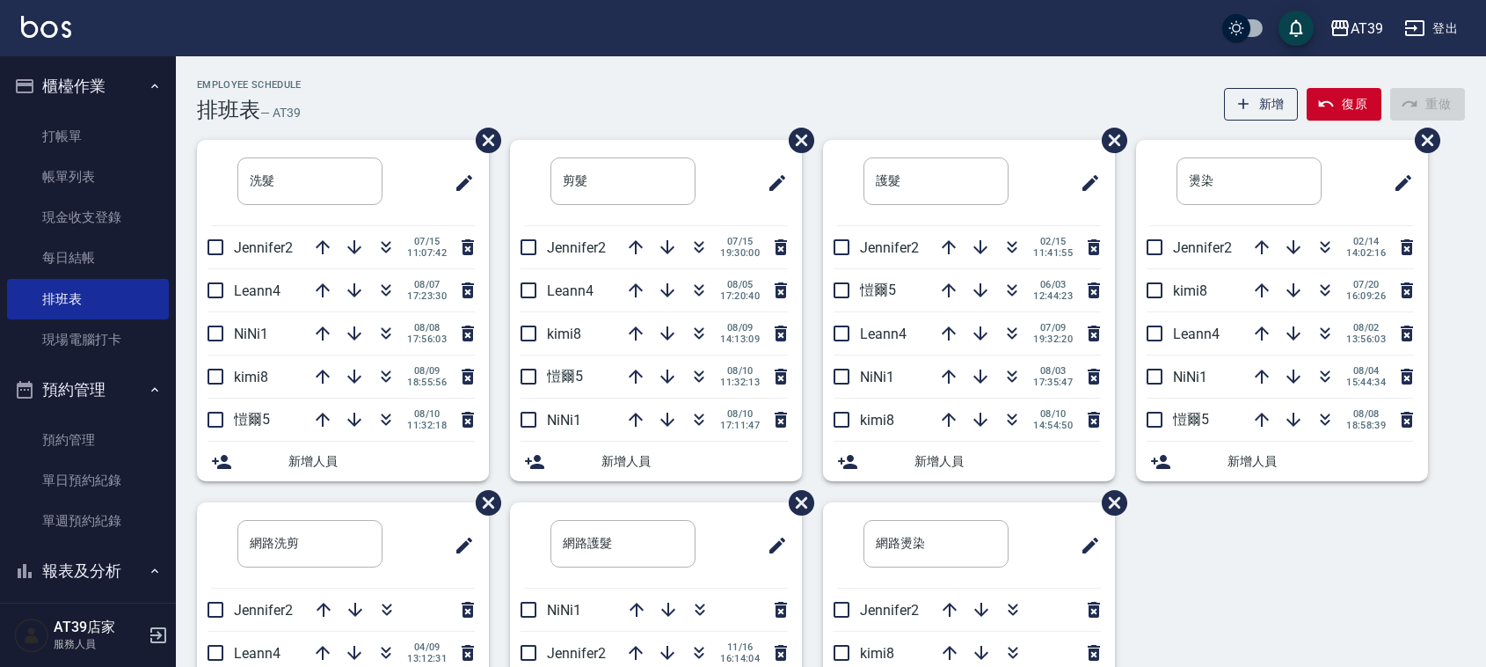
scroll to position [44, 0]
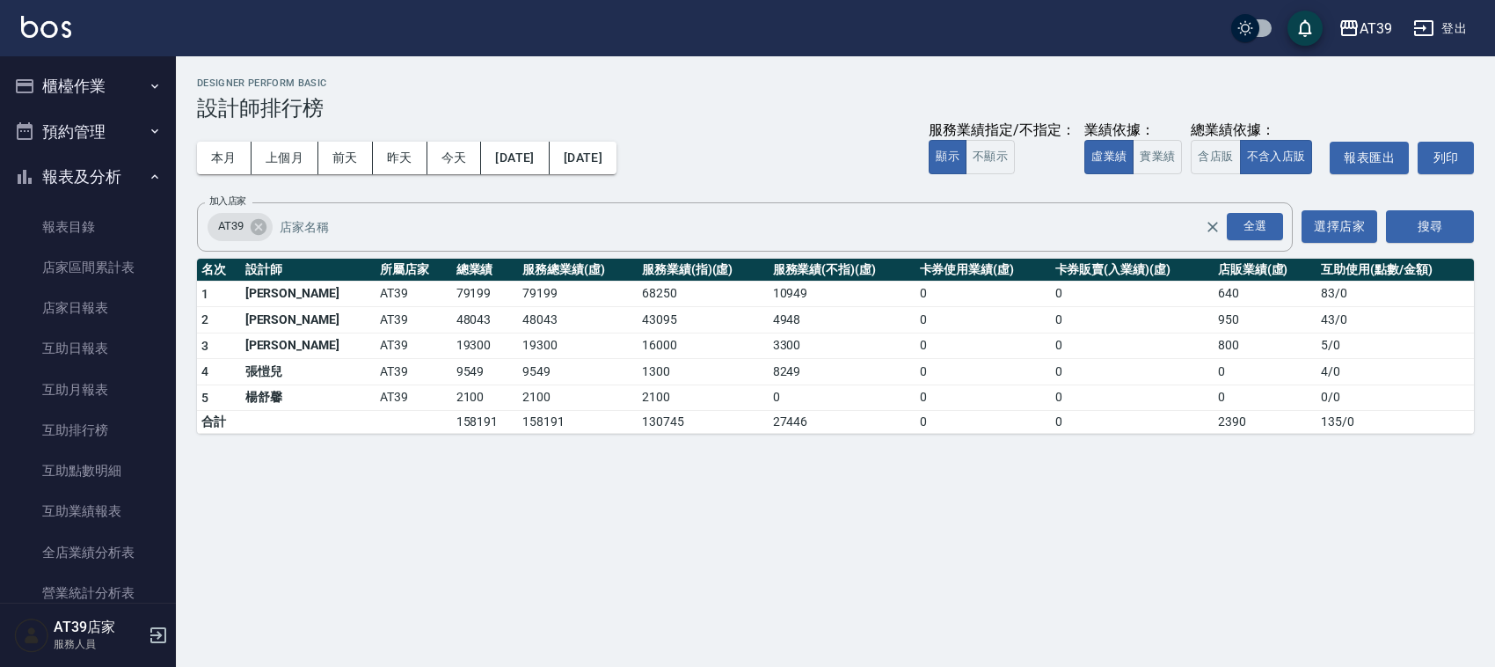
click at [67, 82] on button "櫃檯作業" at bounding box center [88, 86] width 162 height 46
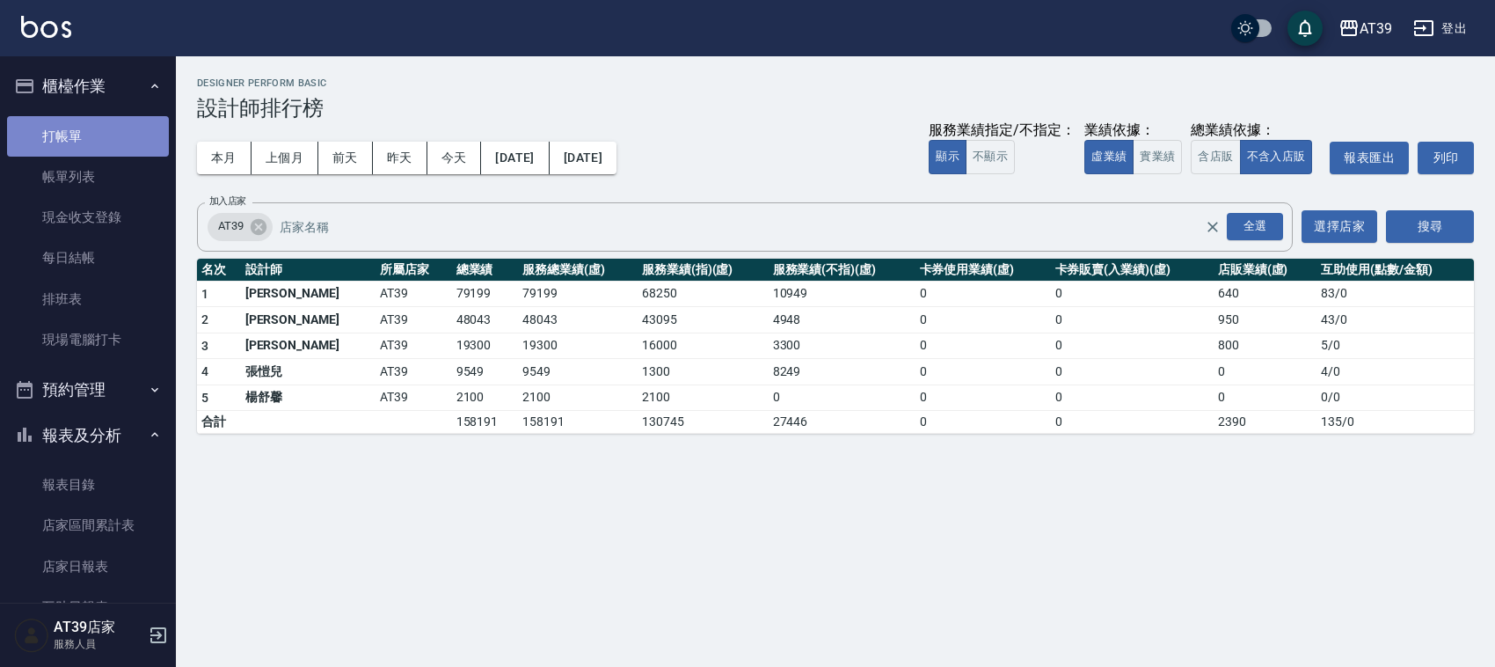
click at [137, 147] on link "打帳單" at bounding box center [88, 136] width 162 height 40
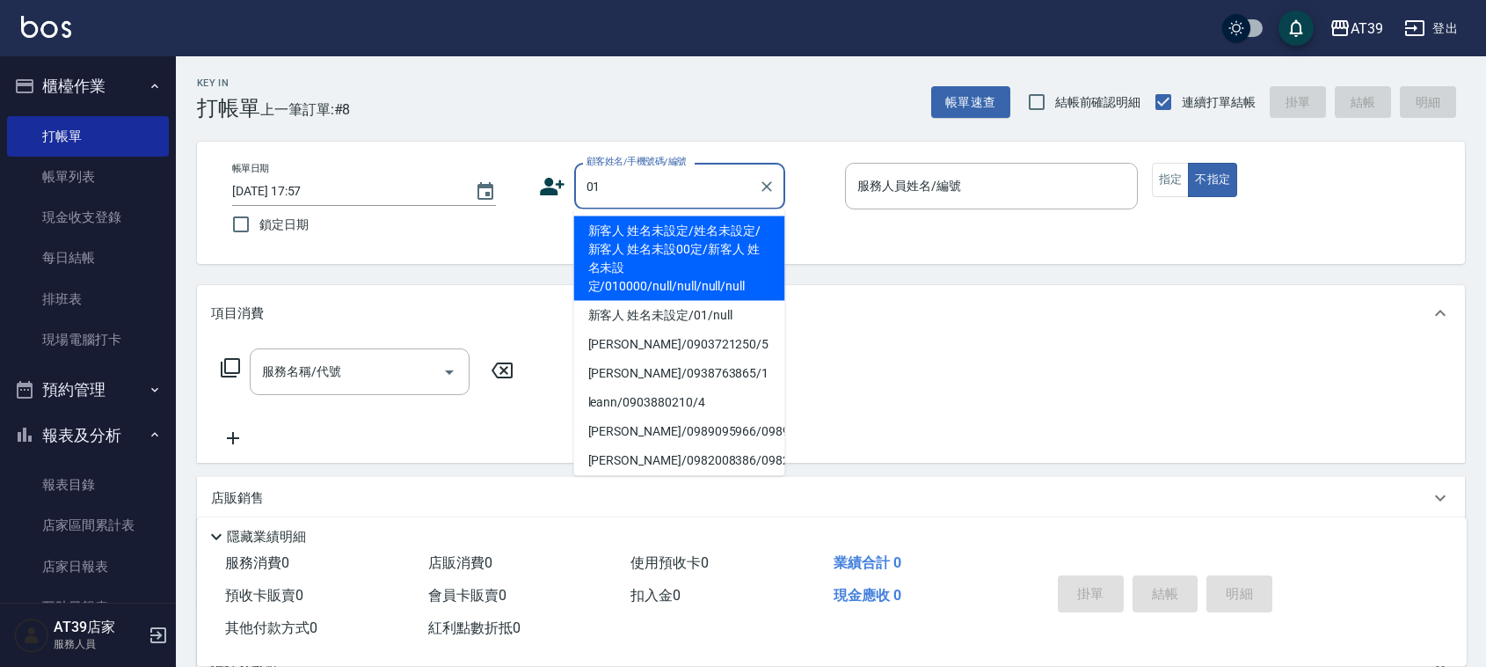
type input "新客人 姓名未設定/姓名未設定/新客人 姓名未設00定/新客人 姓名未設定/010000/null/null/null/null"
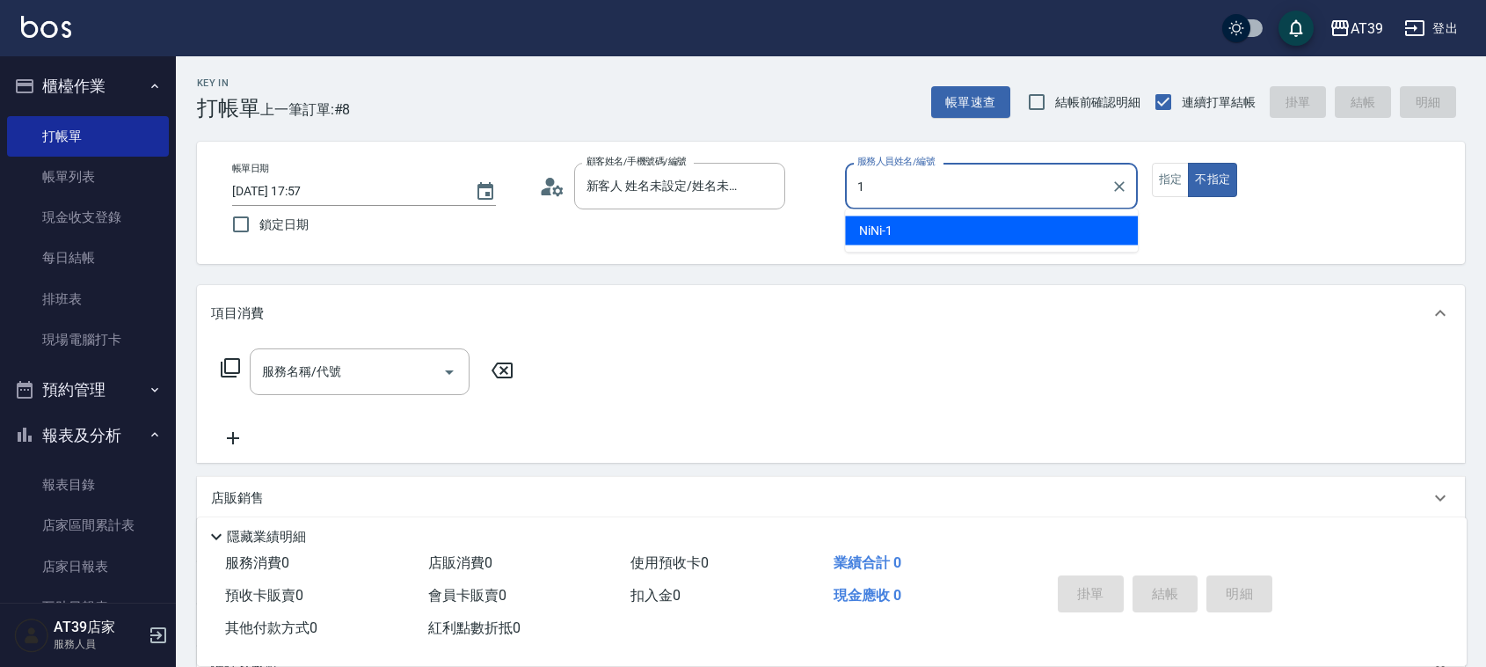
type input "NiNi-1"
type button "false"
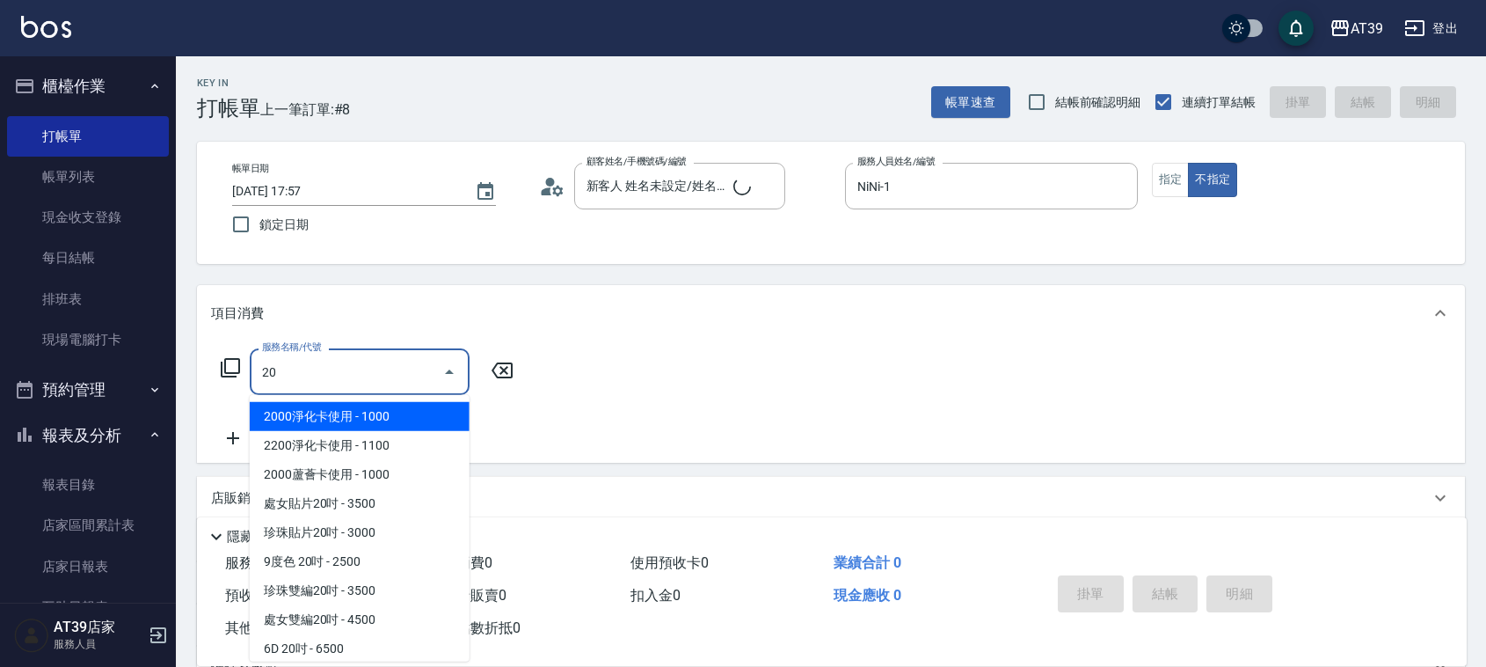
type input "203"
type input "新客人 姓名未設定/01/null"
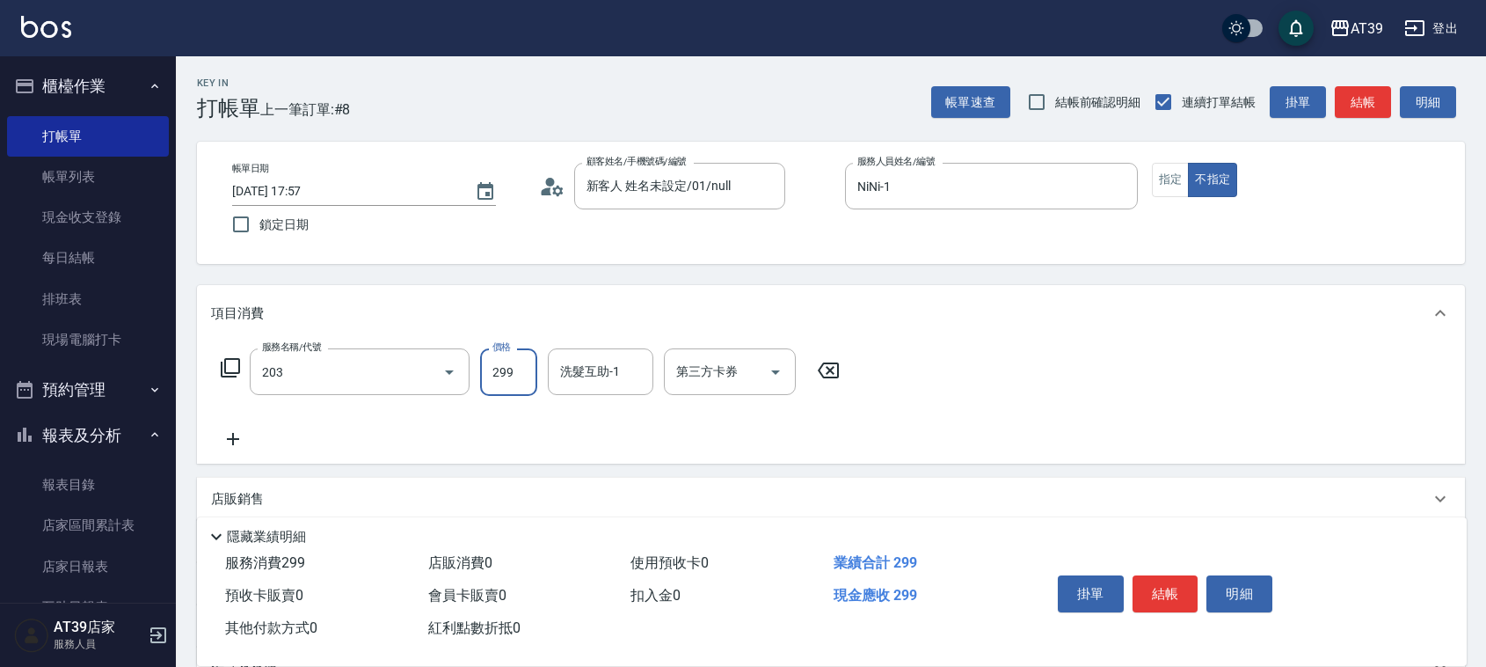
type input "B級洗+剪(203)"
type input "400"
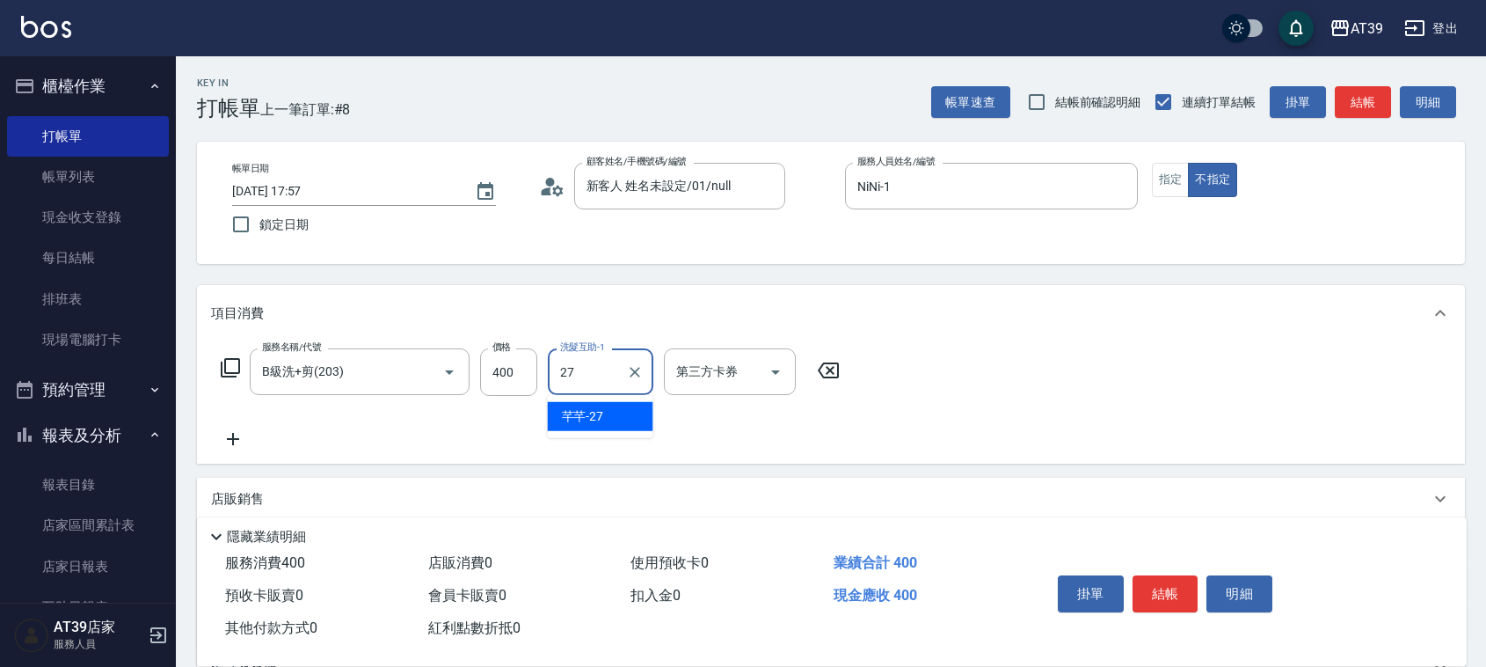
type input "芊芊-27"
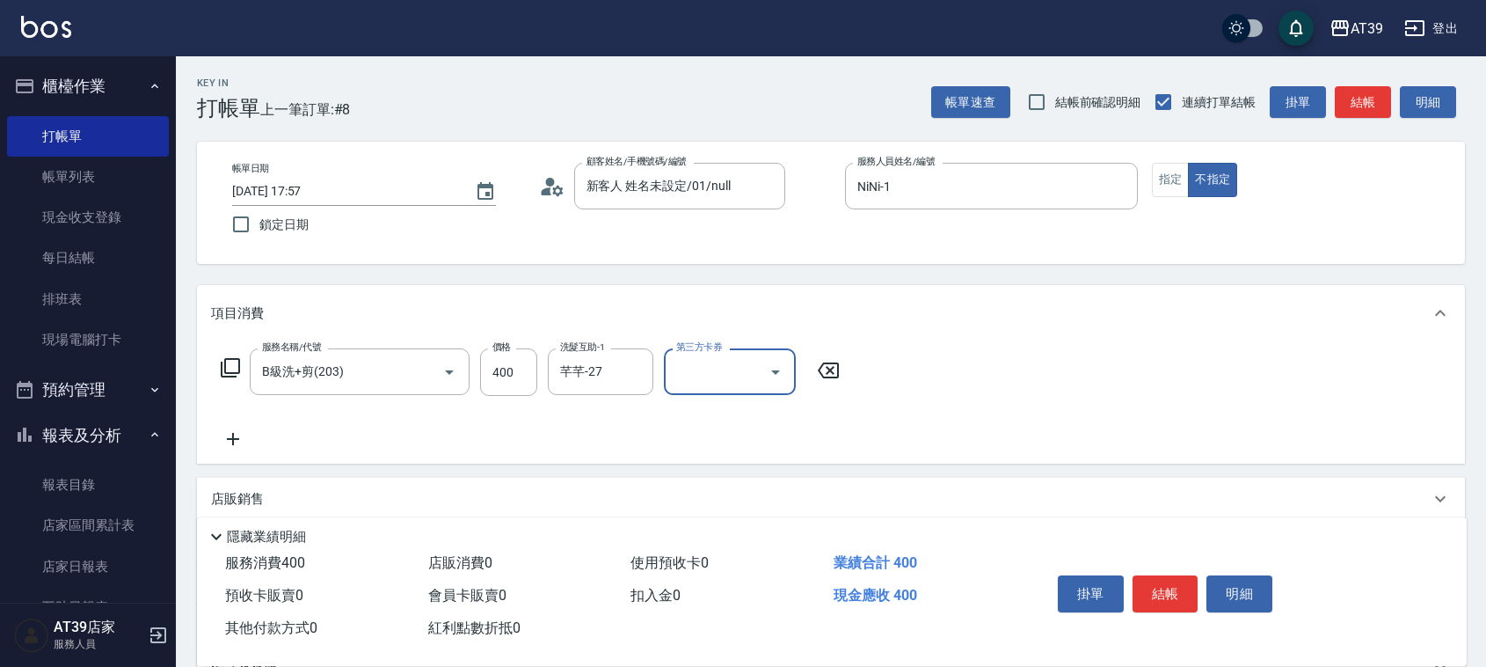
click at [1360, 101] on button "結帳" at bounding box center [1363, 102] width 56 height 33
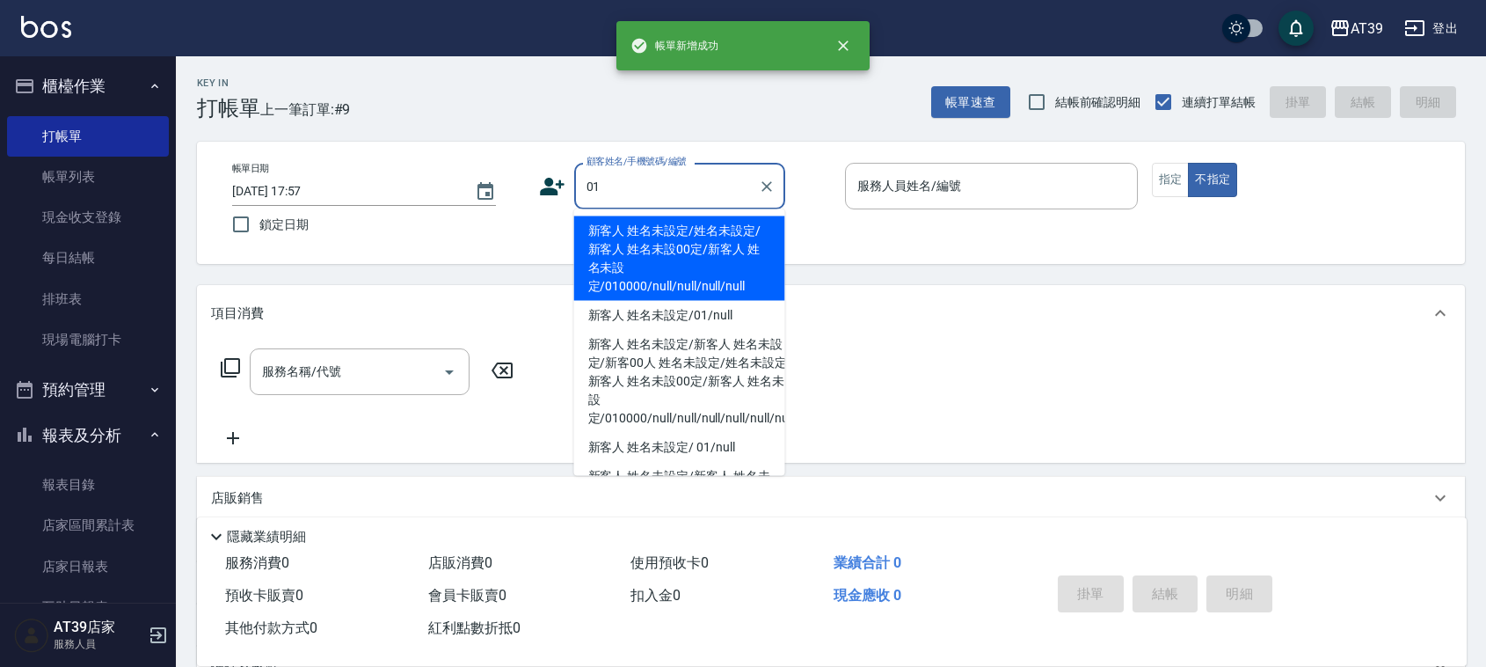
type input "新客人 姓名未設定/姓名未設定/新客人 姓名未設00定/新客人 姓名未設定/010000/null/null/null/null"
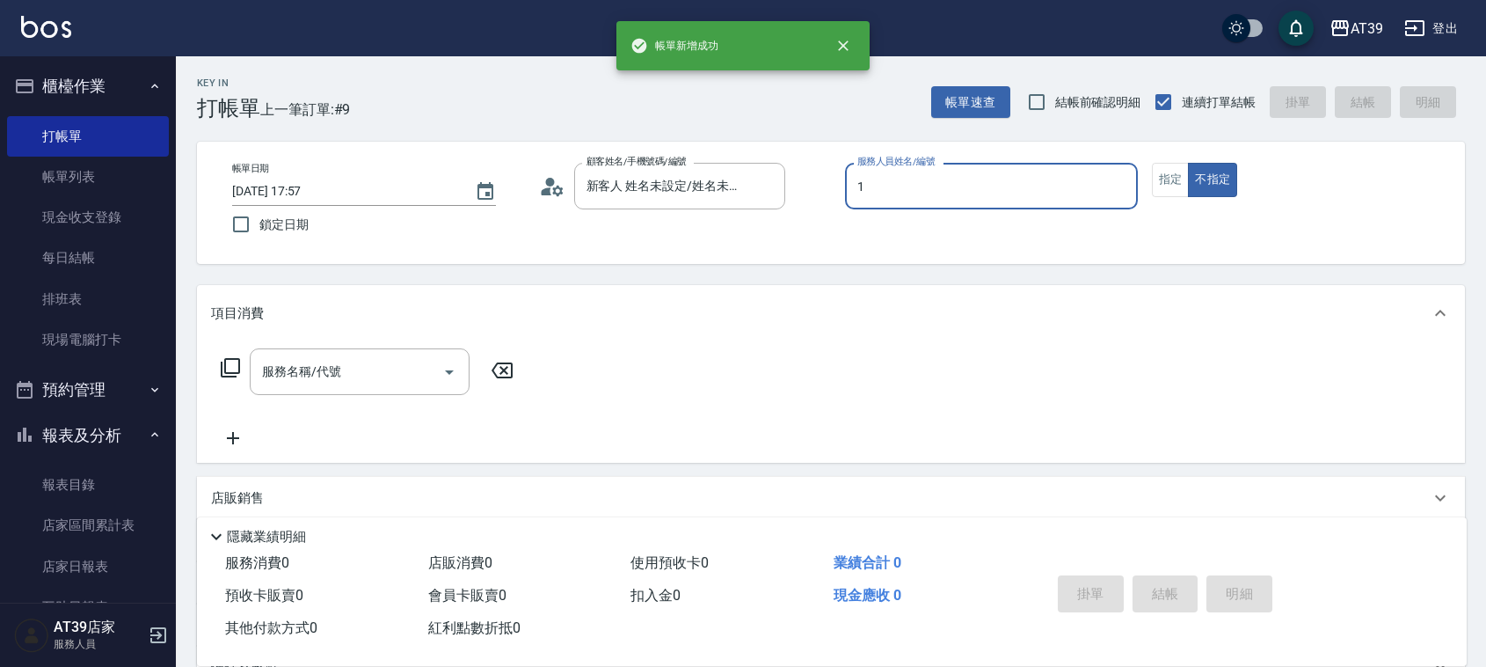
type input "NiNi-1"
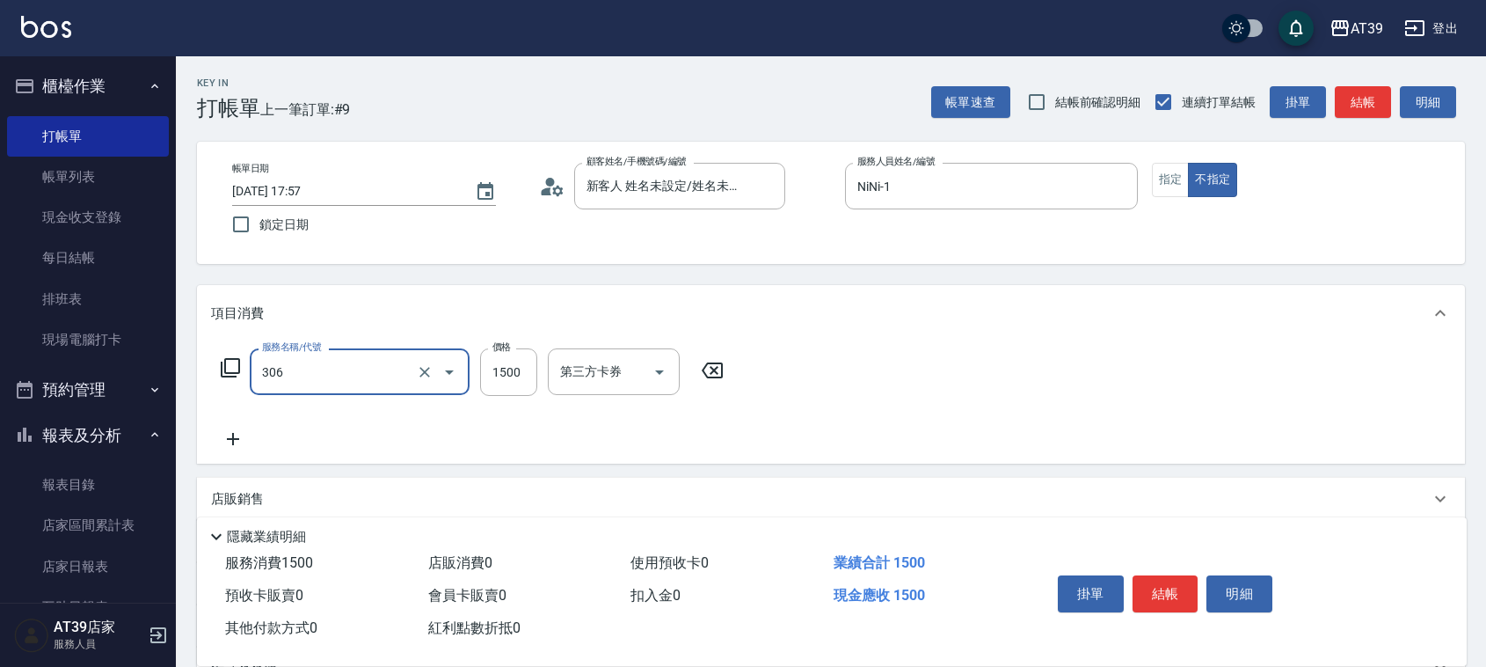
type input "離子燙(306)"
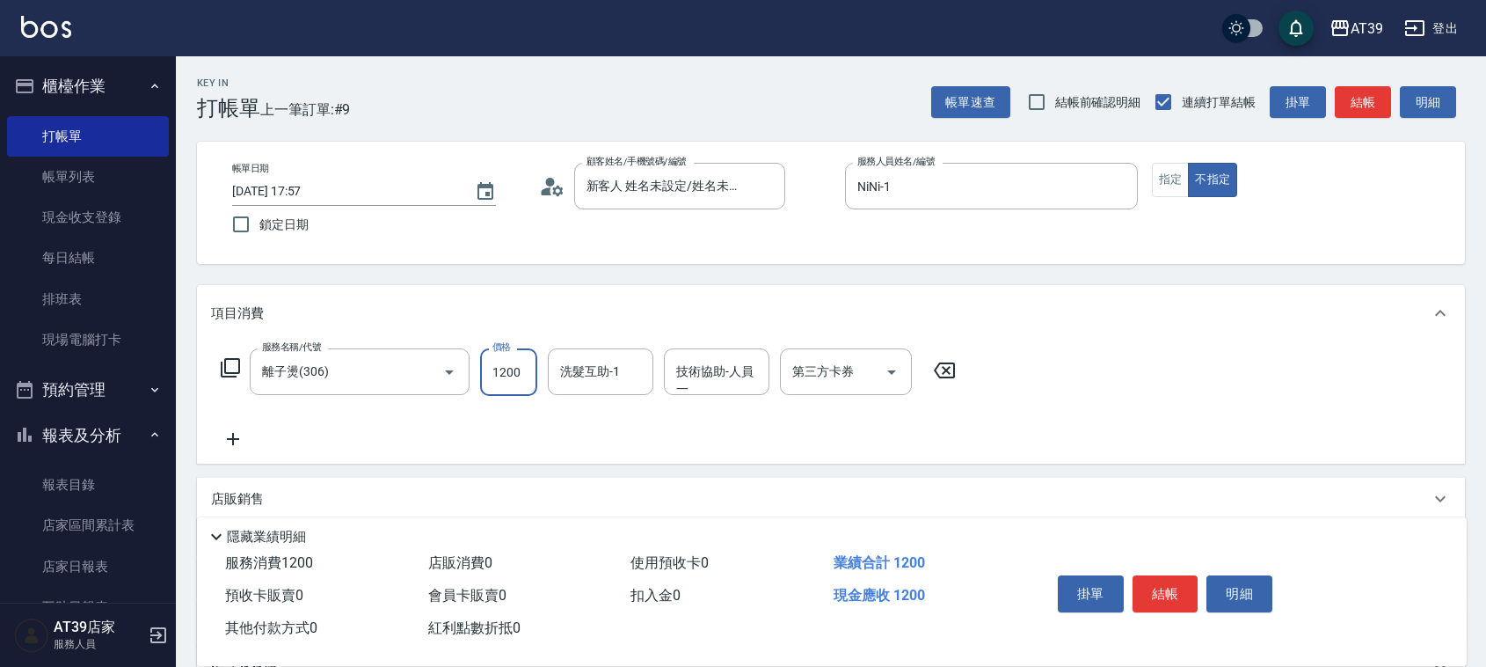
type input "1200"
type input "芊芊-27"
click at [1180, 190] on button "指定" at bounding box center [1171, 180] width 38 height 34
click at [1386, 88] on button "結帳" at bounding box center [1363, 102] width 56 height 33
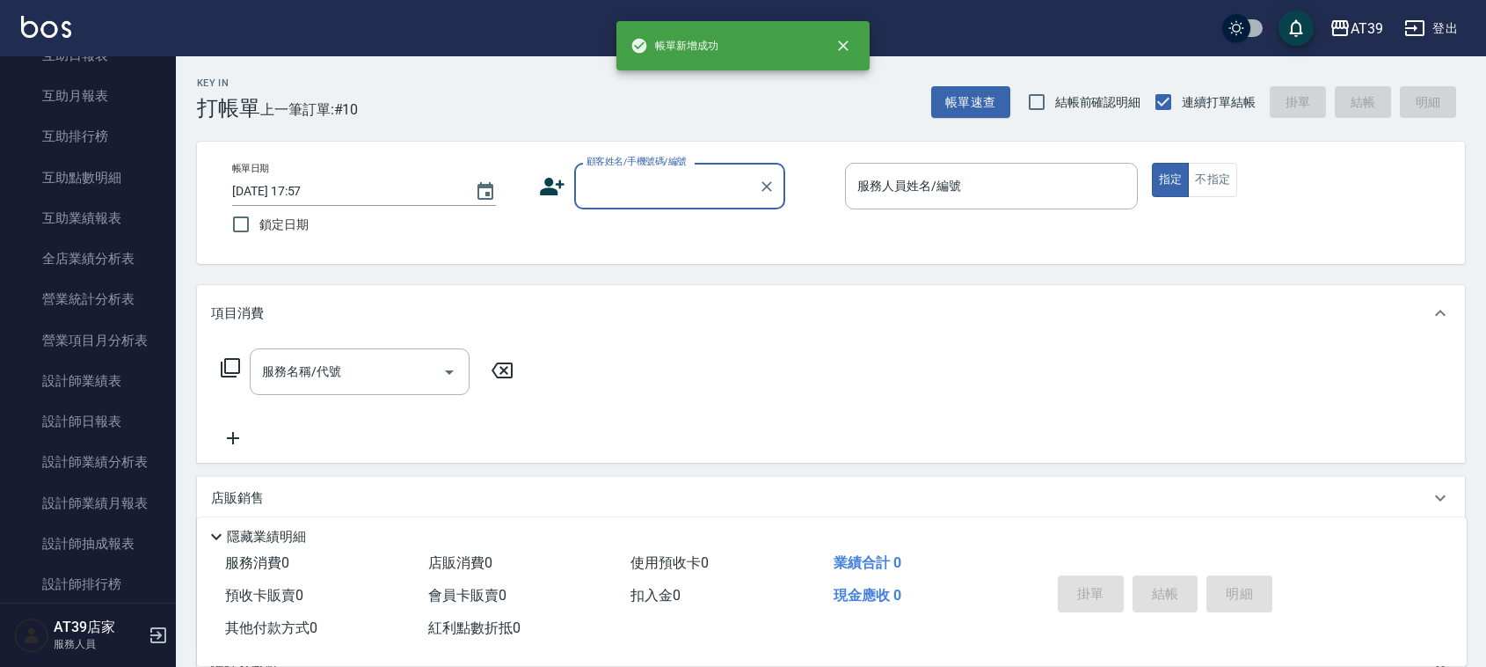
scroll to position [566, 0]
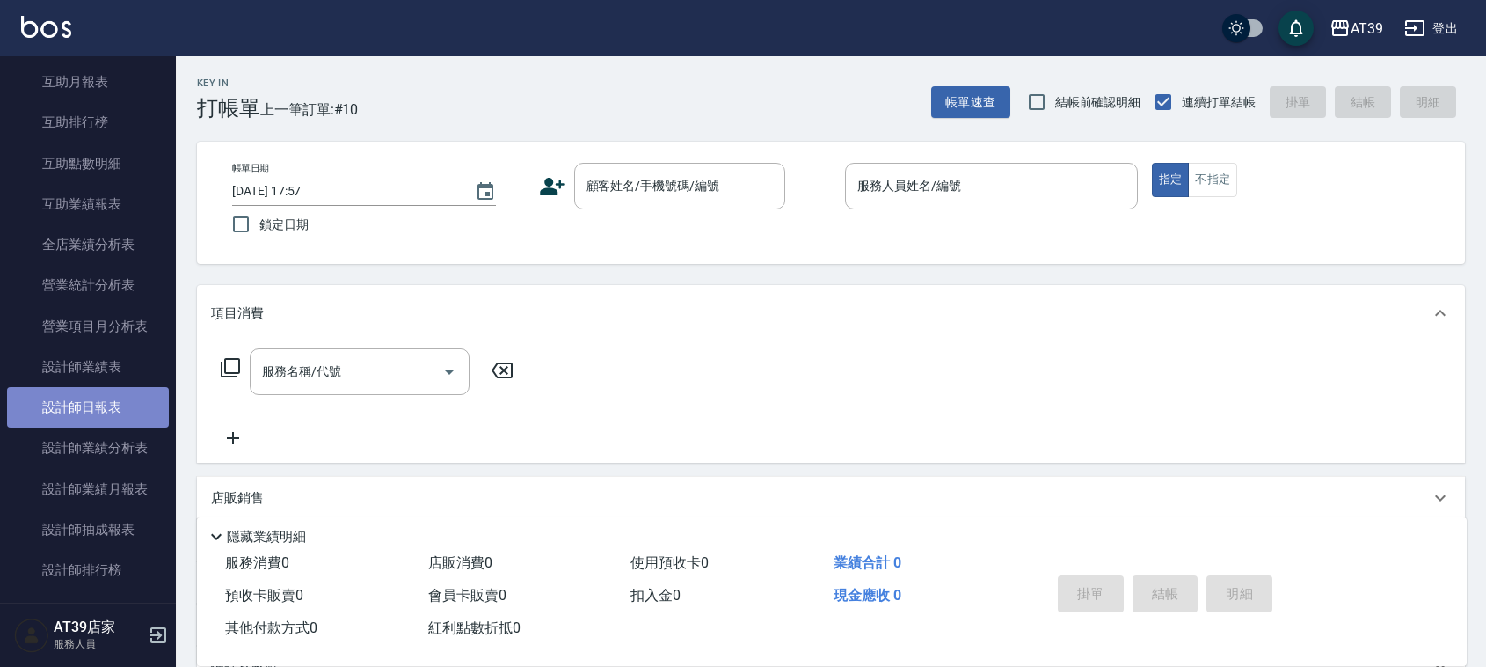
click at [89, 400] on link "設計師日報表" at bounding box center [88, 407] width 162 height 40
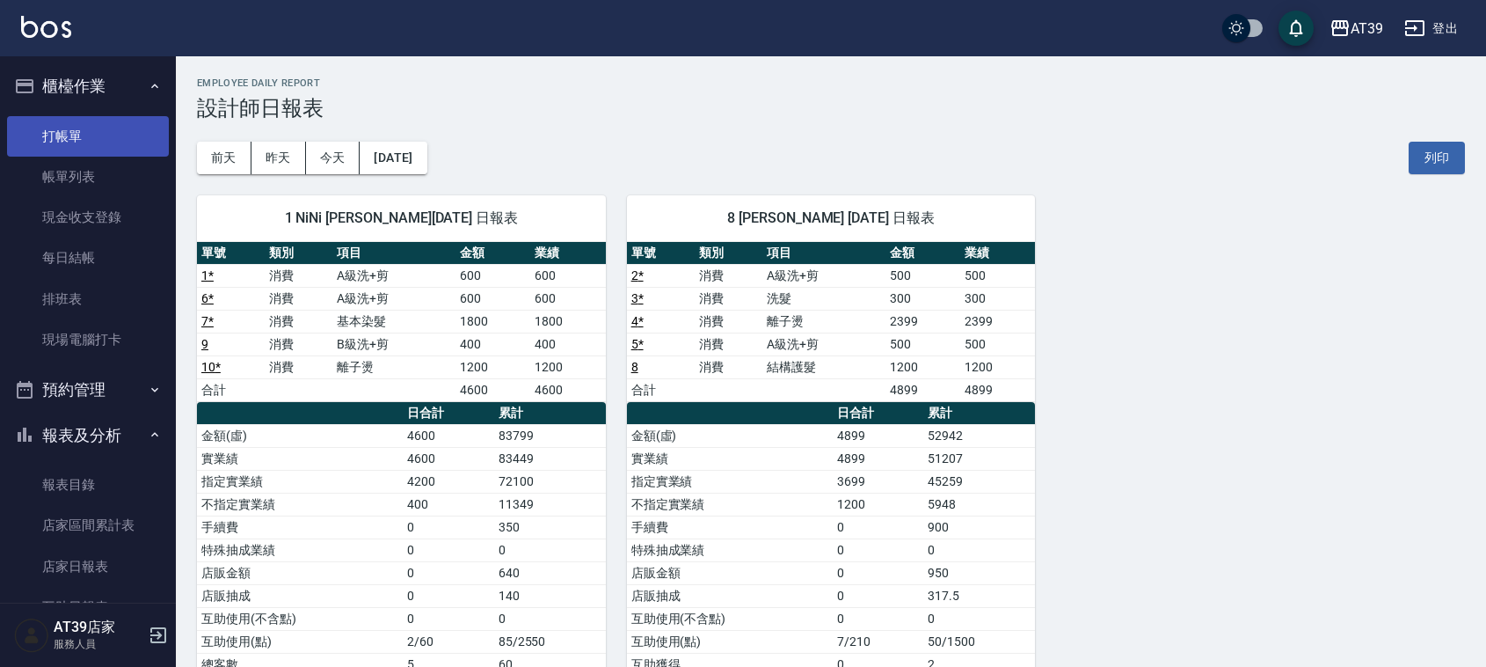
click at [81, 145] on link "打帳單" at bounding box center [88, 136] width 162 height 40
